Goal: Check status: Check status

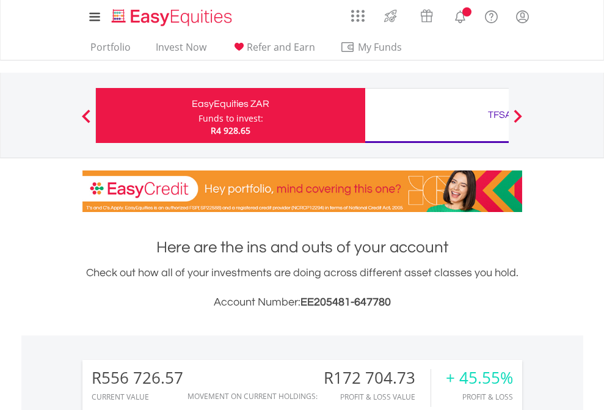
scroll to position [117, 192]
click at [199, 115] on div "Funds to invest:" at bounding box center [231, 118] width 65 height 12
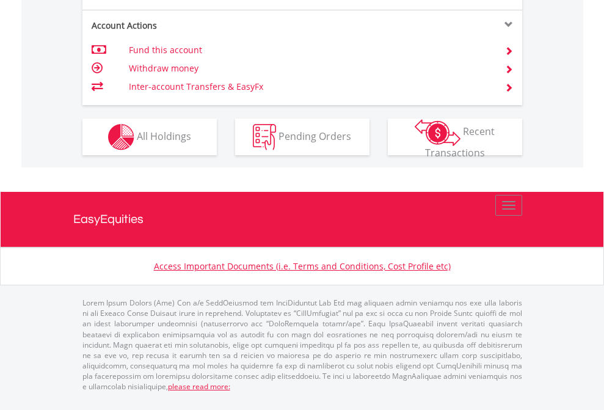
scroll to position [1140, 0]
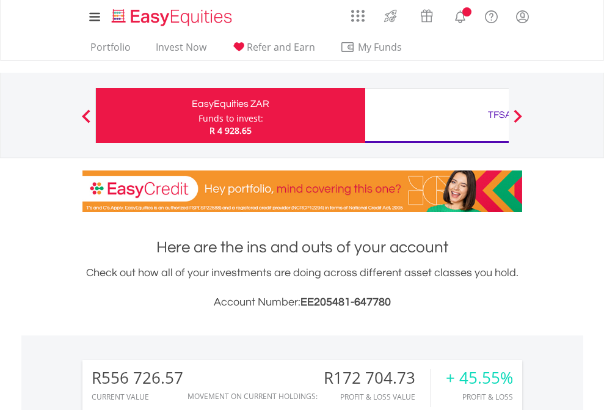
scroll to position [117, 192]
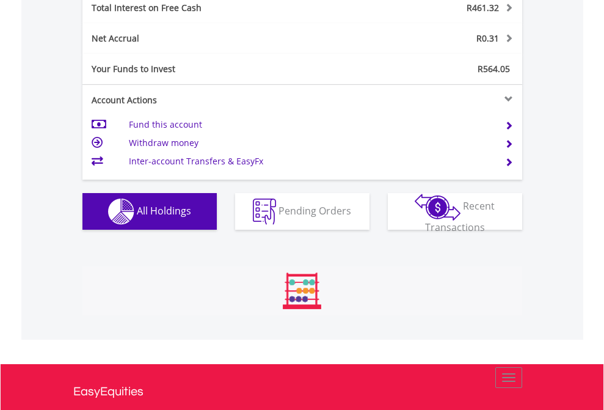
scroll to position [117, 192]
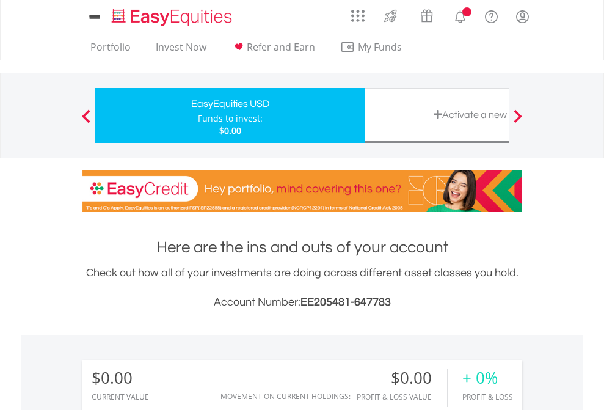
scroll to position [117, 192]
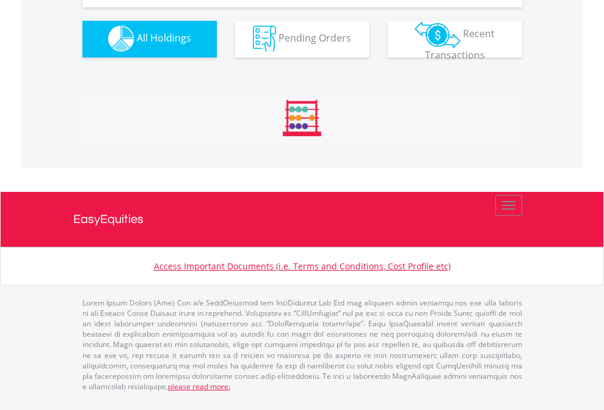
scroll to position [1210, 0]
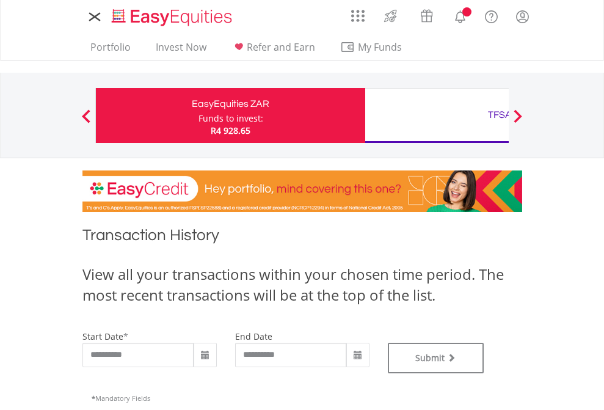
type input "**********"
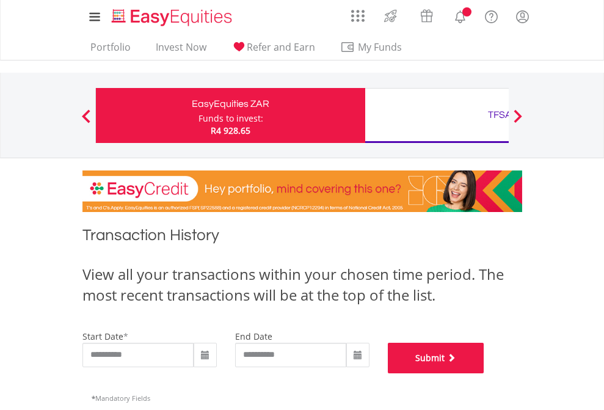
click at [485, 373] on button "Submit" at bounding box center [436, 358] width 97 height 31
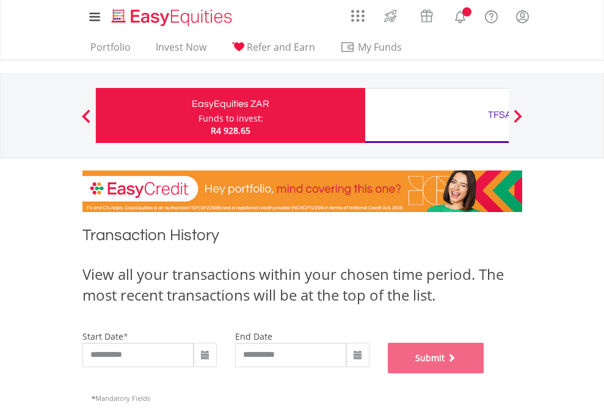
scroll to position [496, 0]
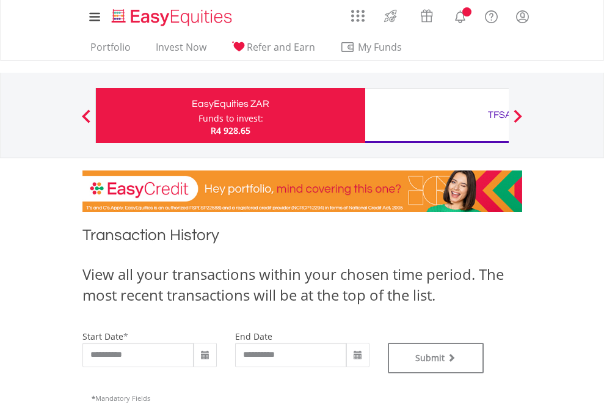
click at [437, 115] on div "TFSA" at bounding box center [500, 114] width 255 height 17
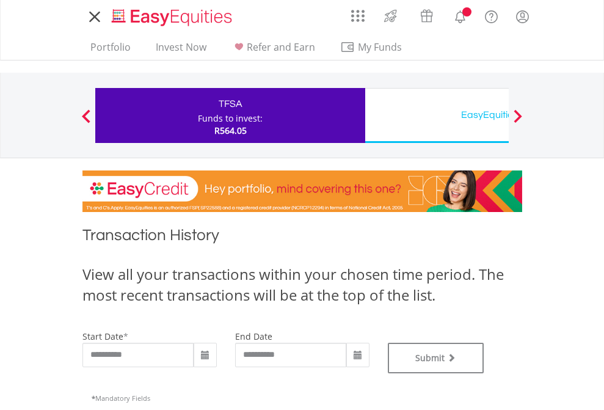
type input "**********"
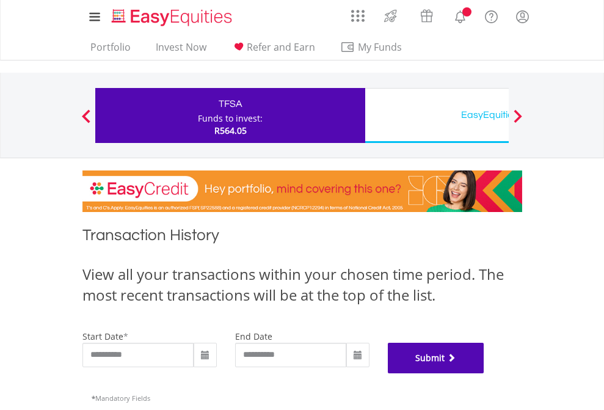
click at [485, 373] on button "Submit" at bounding box center [436, 358] width 97 height 31
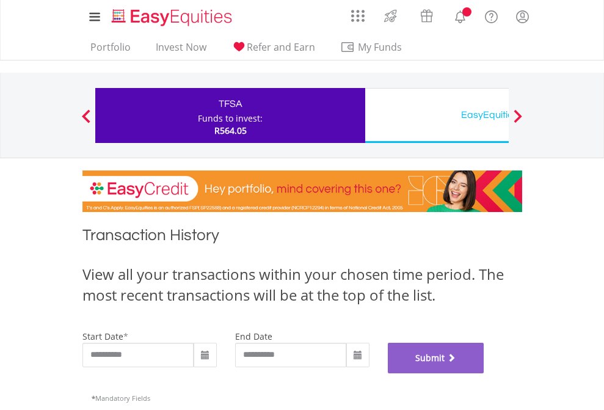
scroll to position [496, 0]
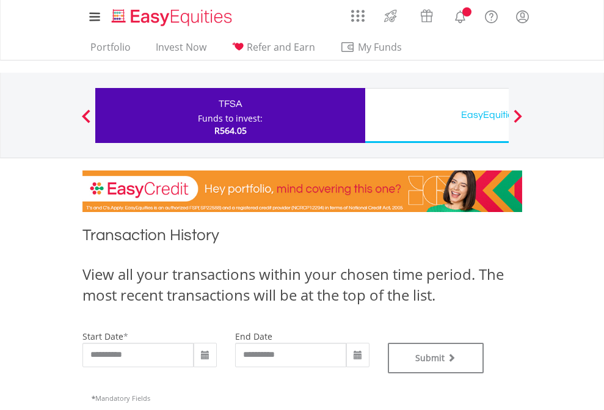
click at [437, 115] on div "EasyEquities USD" at bounding box center [500, 114] width 255 height 17
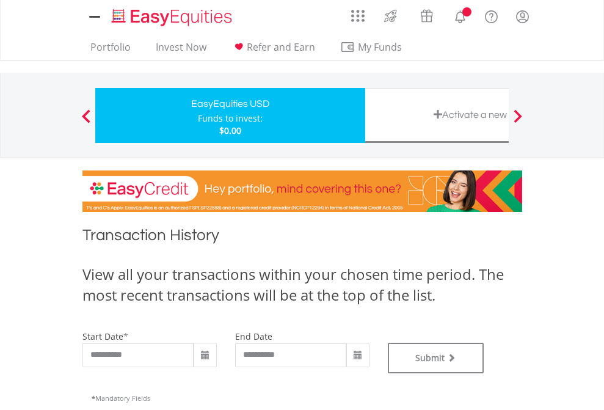
type input "**********"
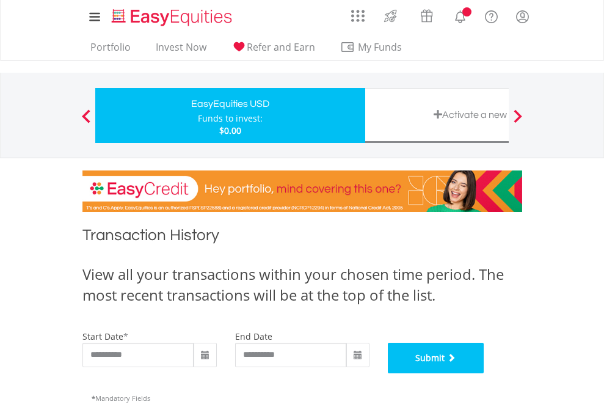
click at [485, 373] on button "Submit" at bounding box center [436, 358] width 97 height 31
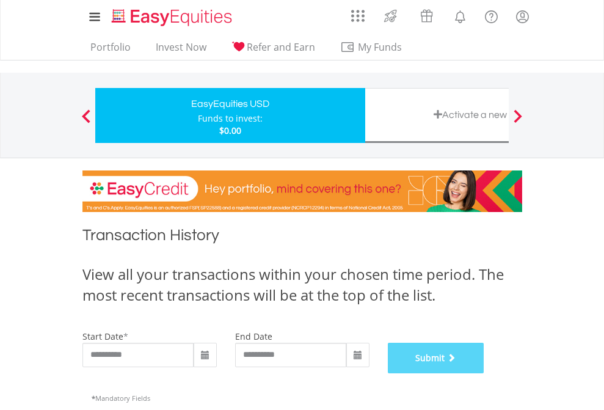
scroll to position [496, 0]
